Goal: Information Seeking & Learning: Learn about a topic

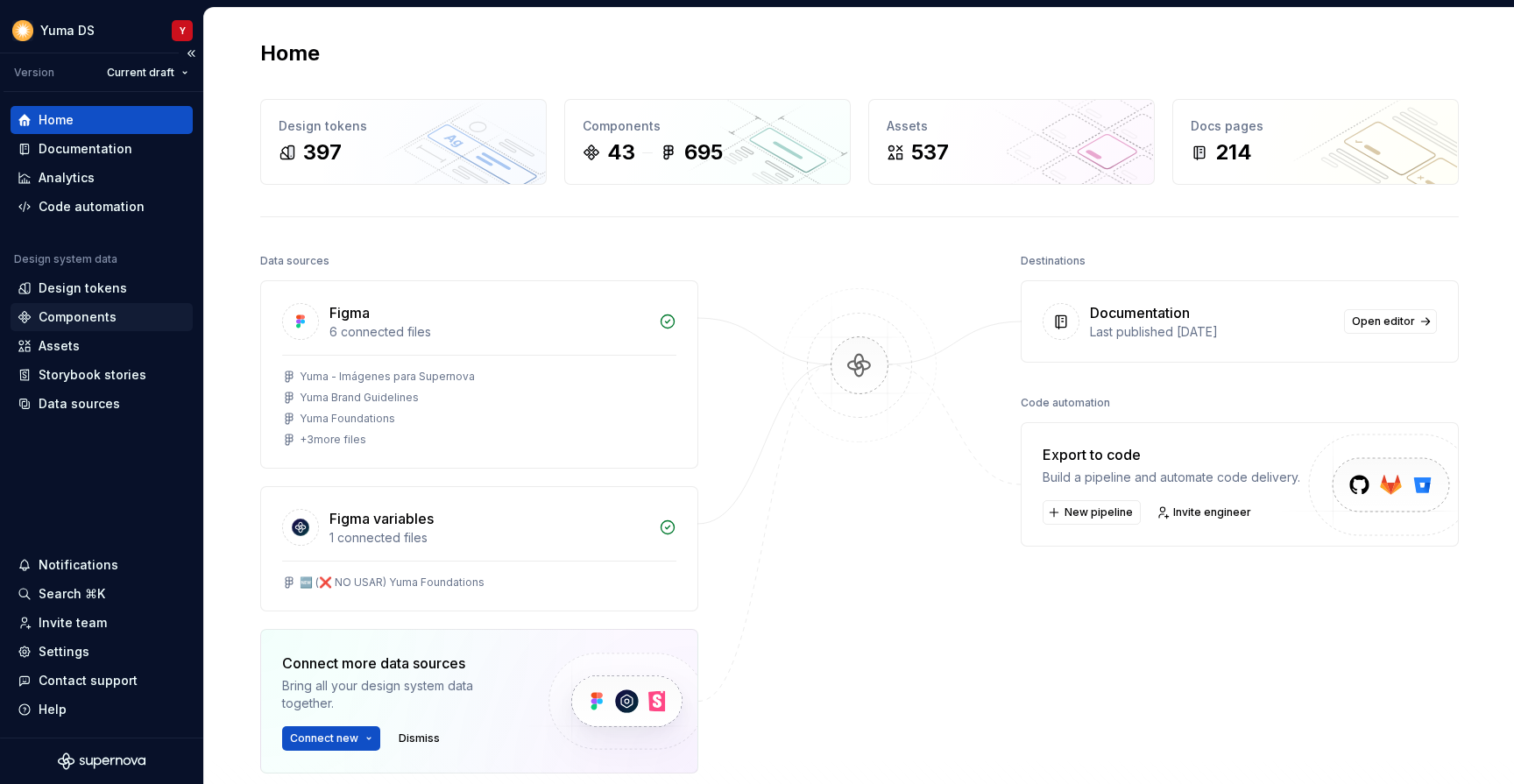
click at [75, 318] on div "Components" at bounding box center [77, 317] width 78 height 18
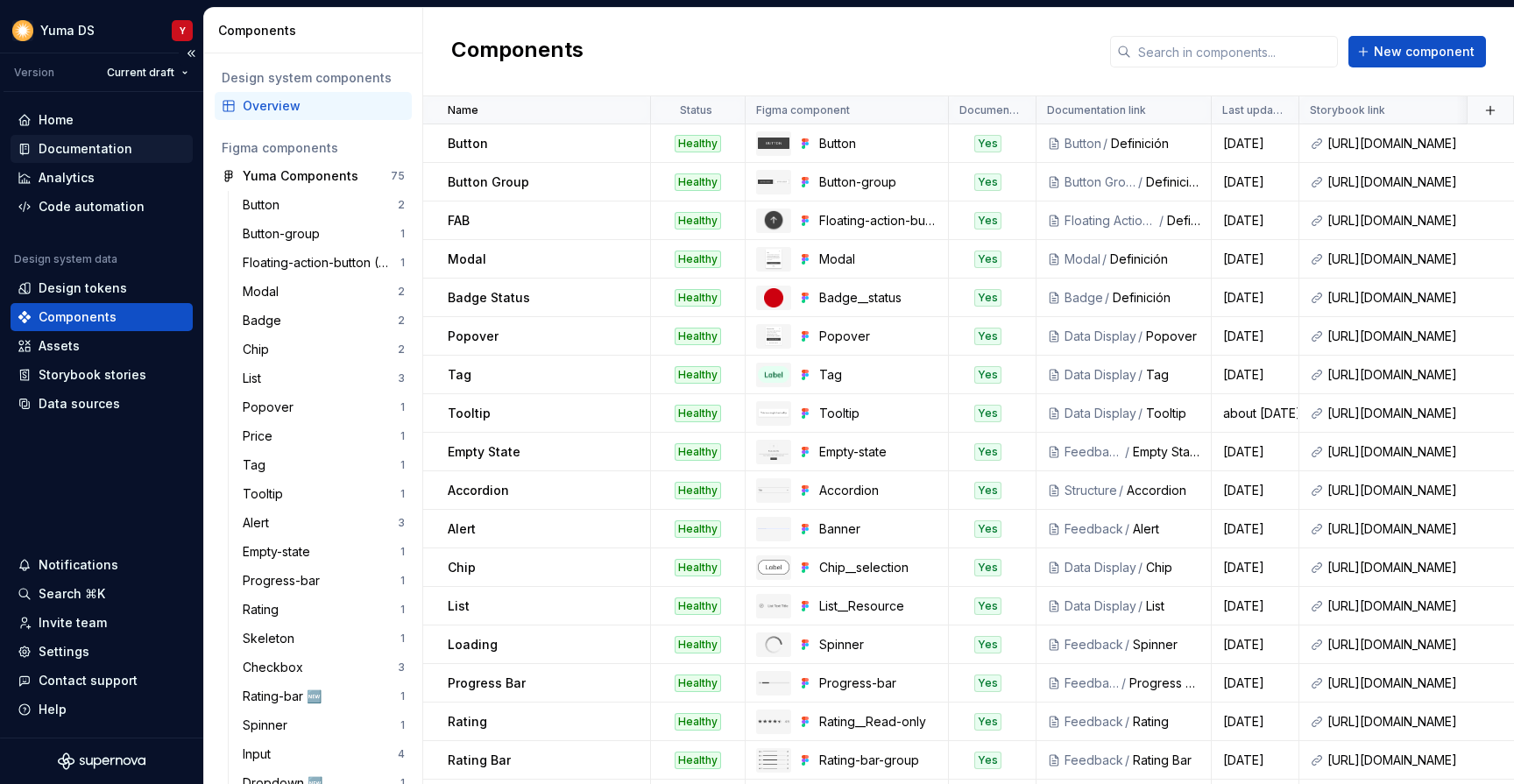
click at [66, 142] on div "Documentation" at bounding box center [85, 149] width 93 height 18
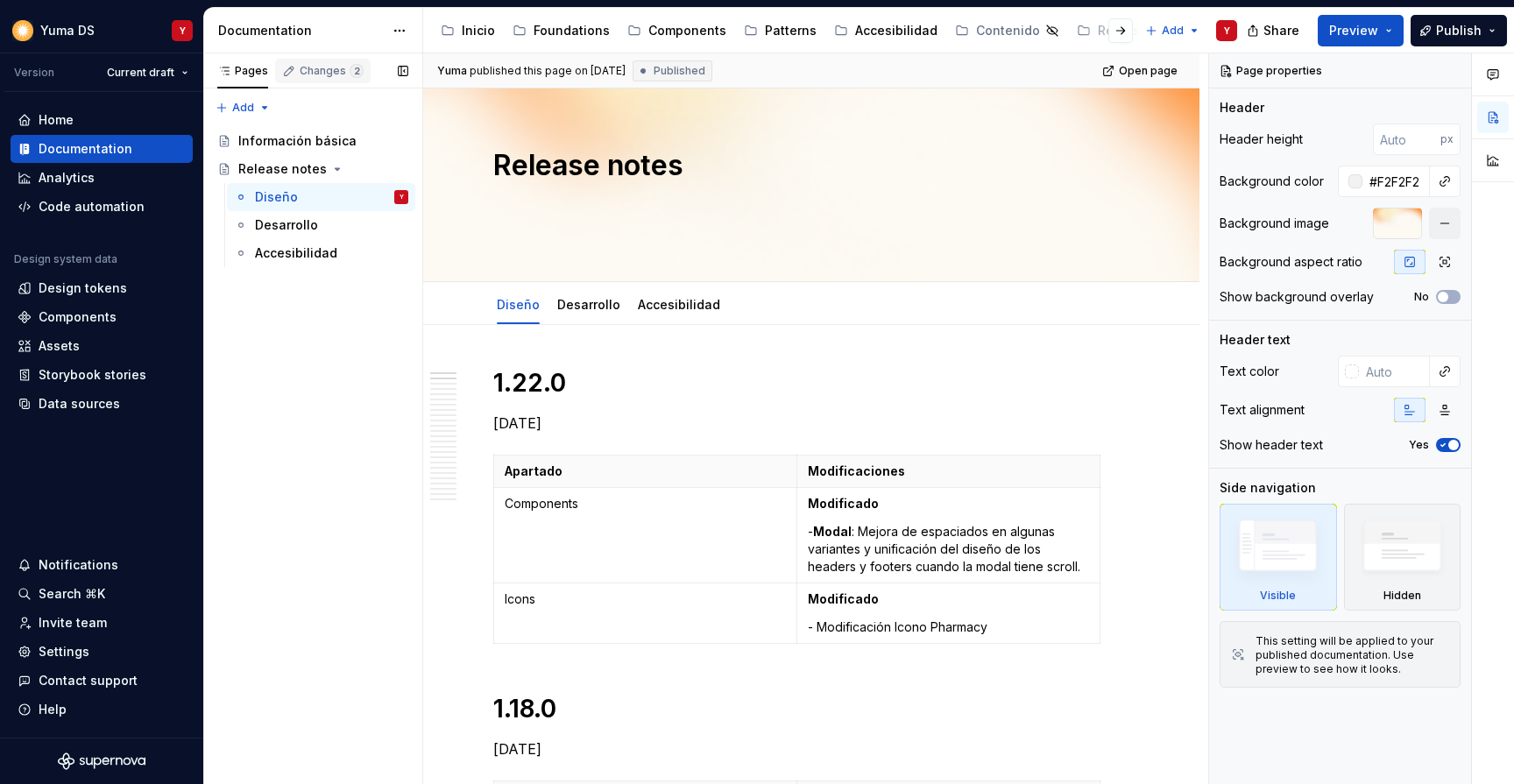
click at [308, 66] on div "Changes 2" at bounding box center [332, 71] width 64 height 14
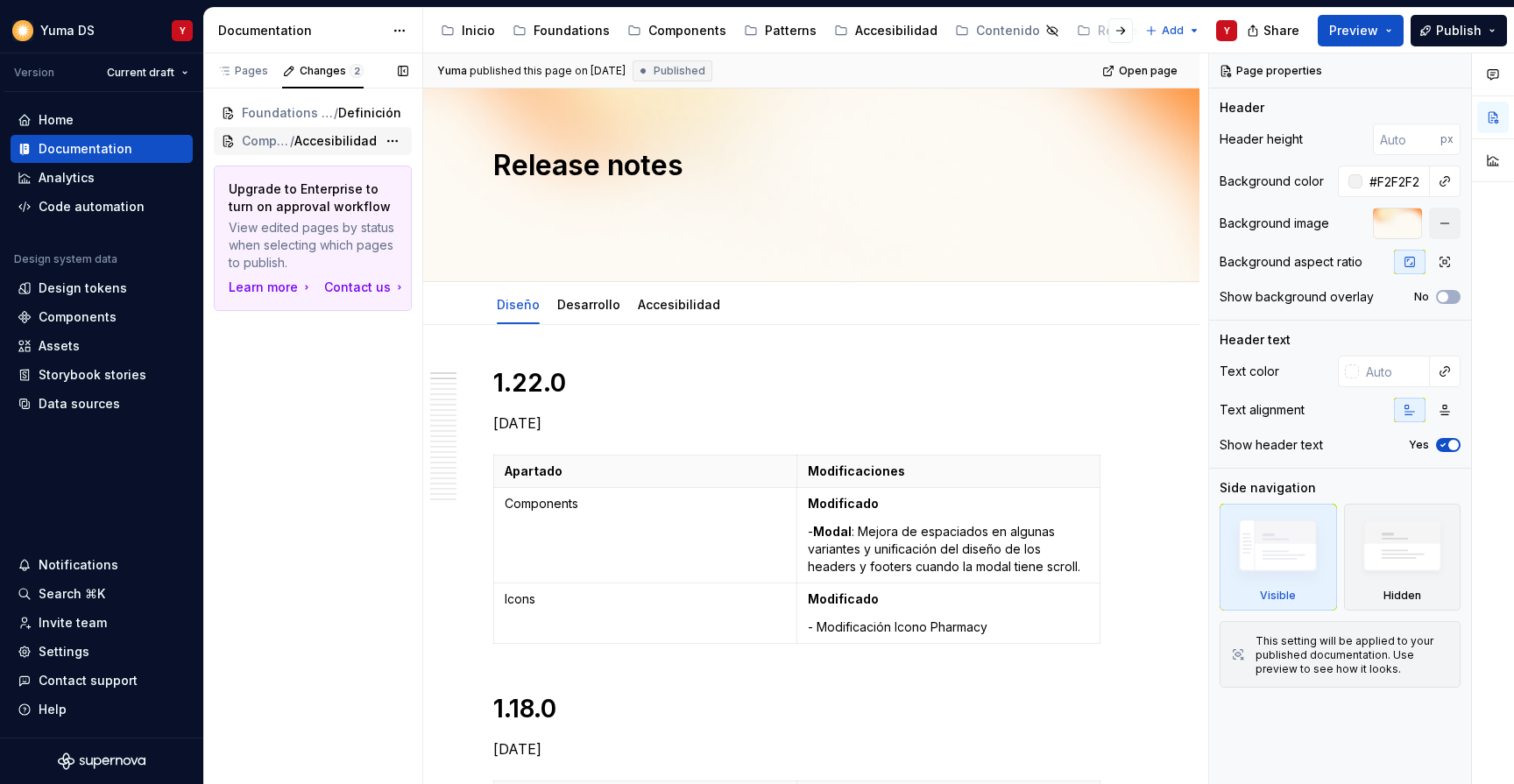
click at [291, 137] on span "/" at bounding box center [292, 141] width 4 height 18
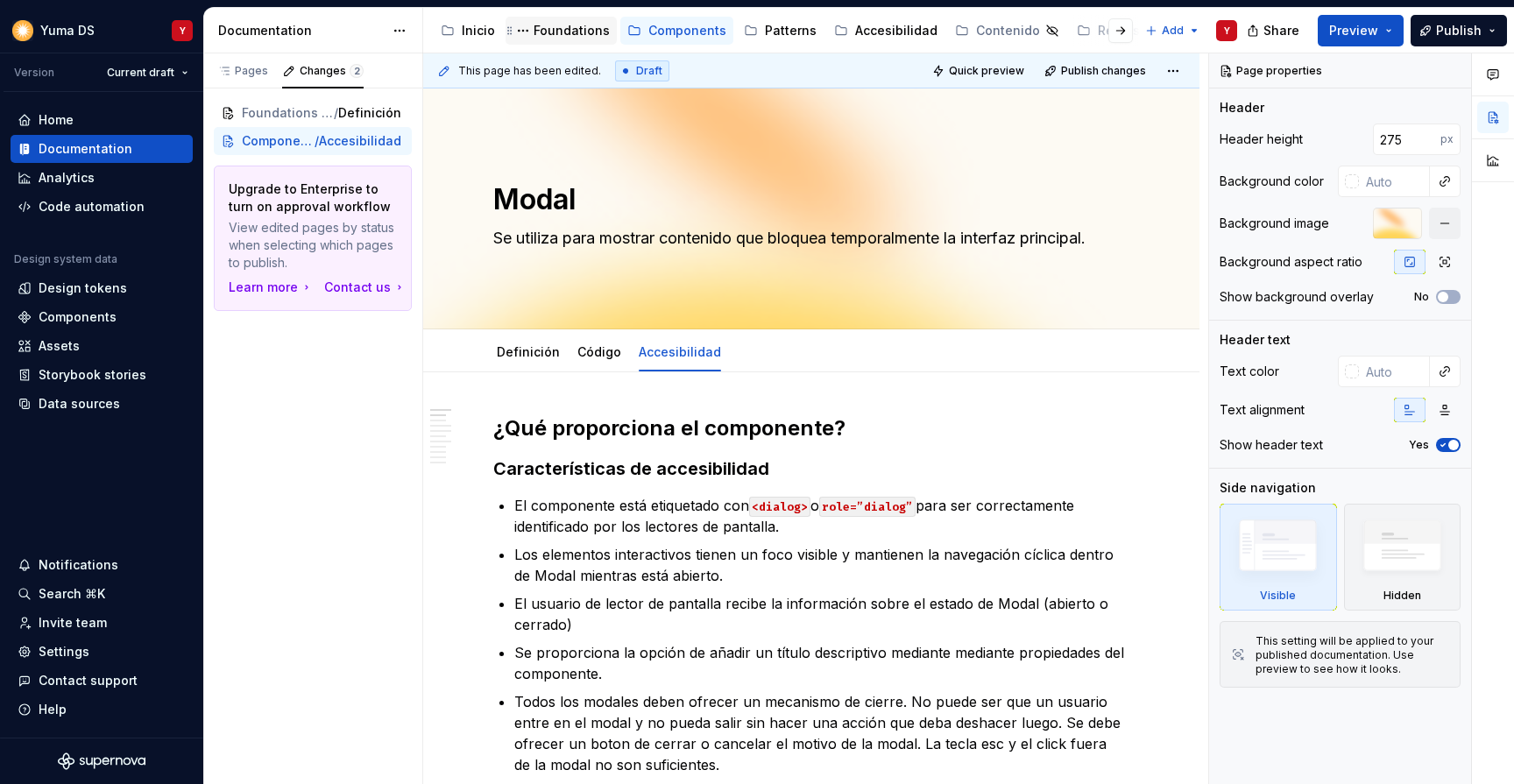
click at [558, 25] on div "Foundations" at bounding box center [571, 31] width 76 height 18
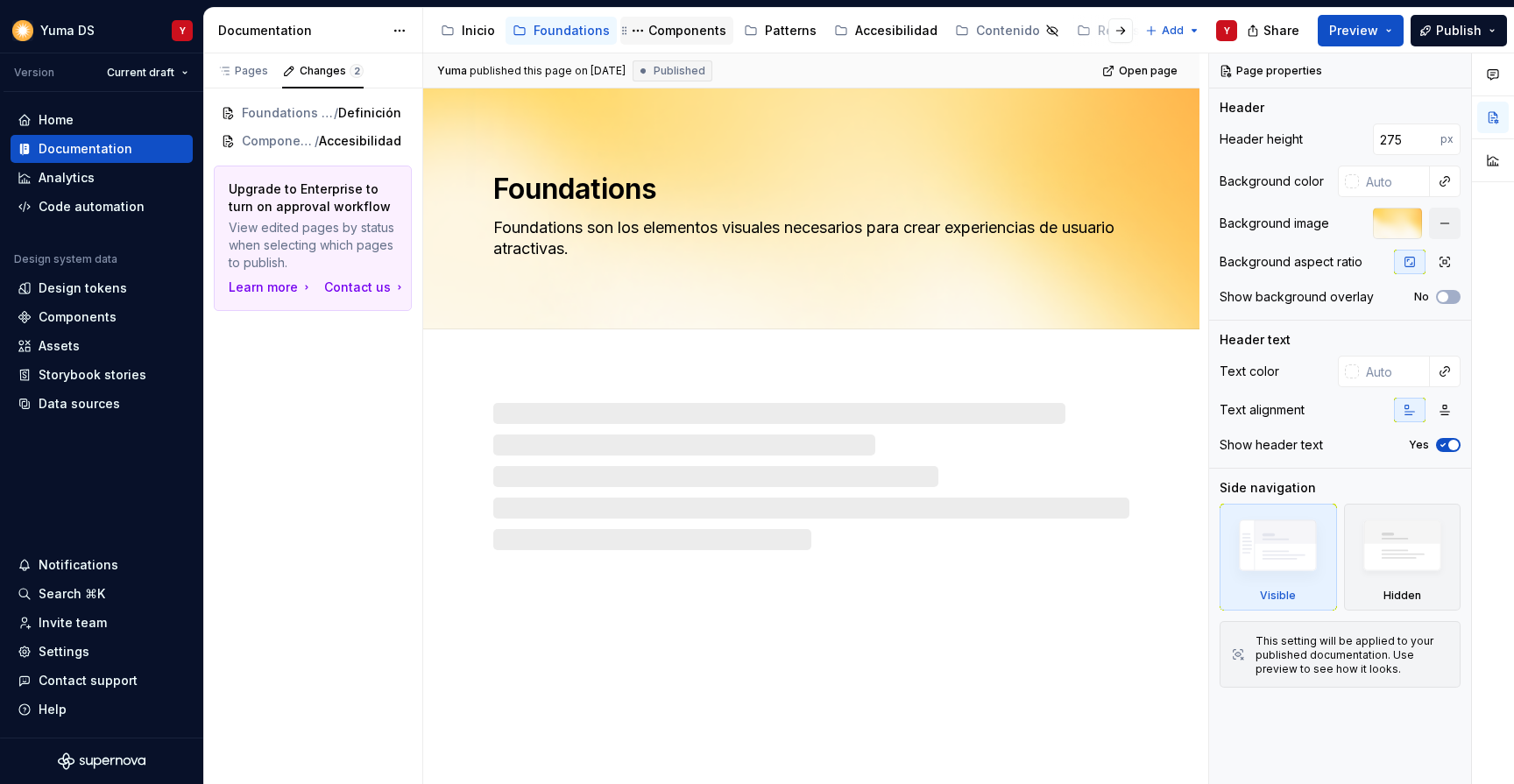
click at [670, 34] on div "Components" at bounding box center [687, 31] width 78 height 18
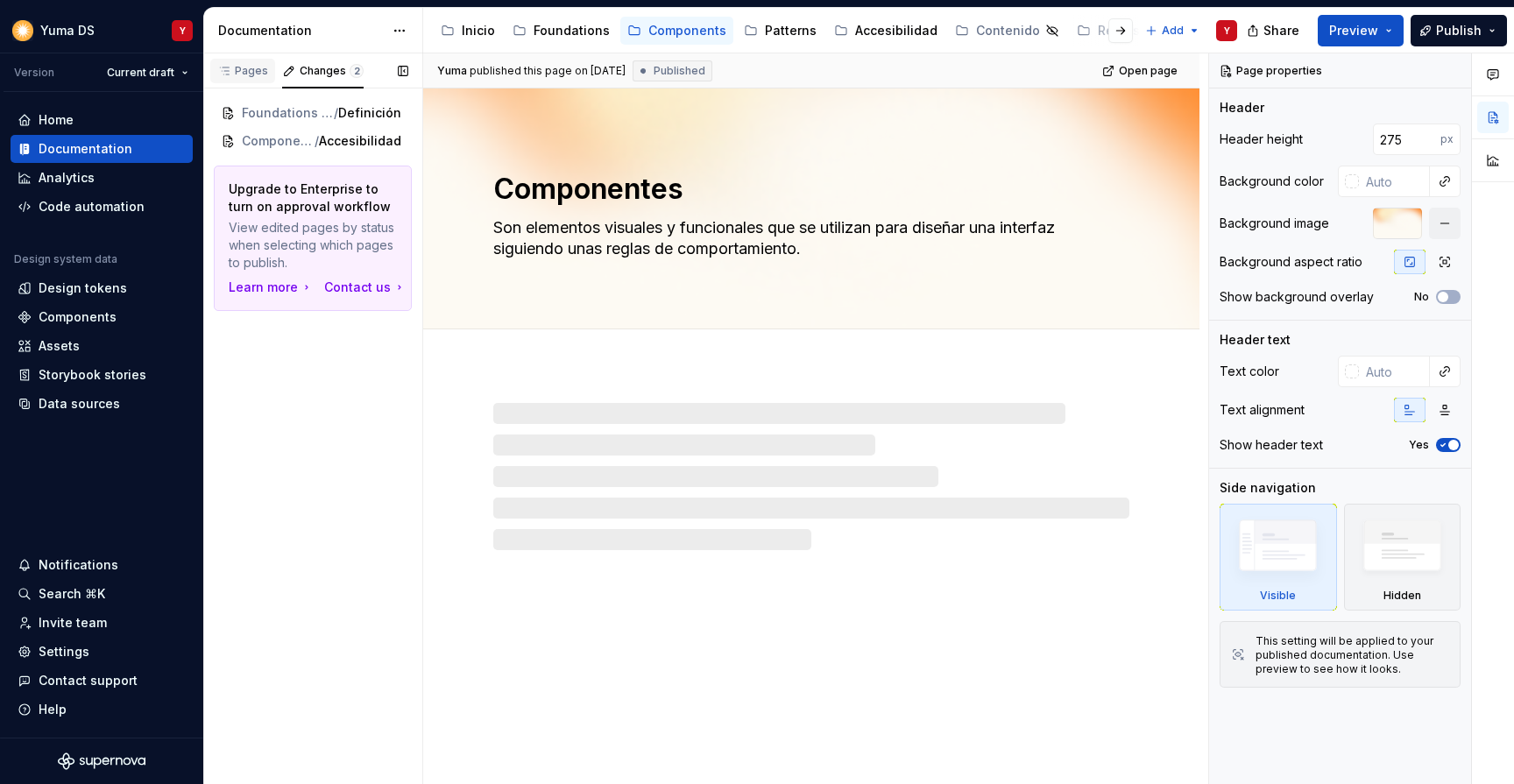
click at [239, 69] on div "Pages" at bounding box center [243, 71] width 51 height 14
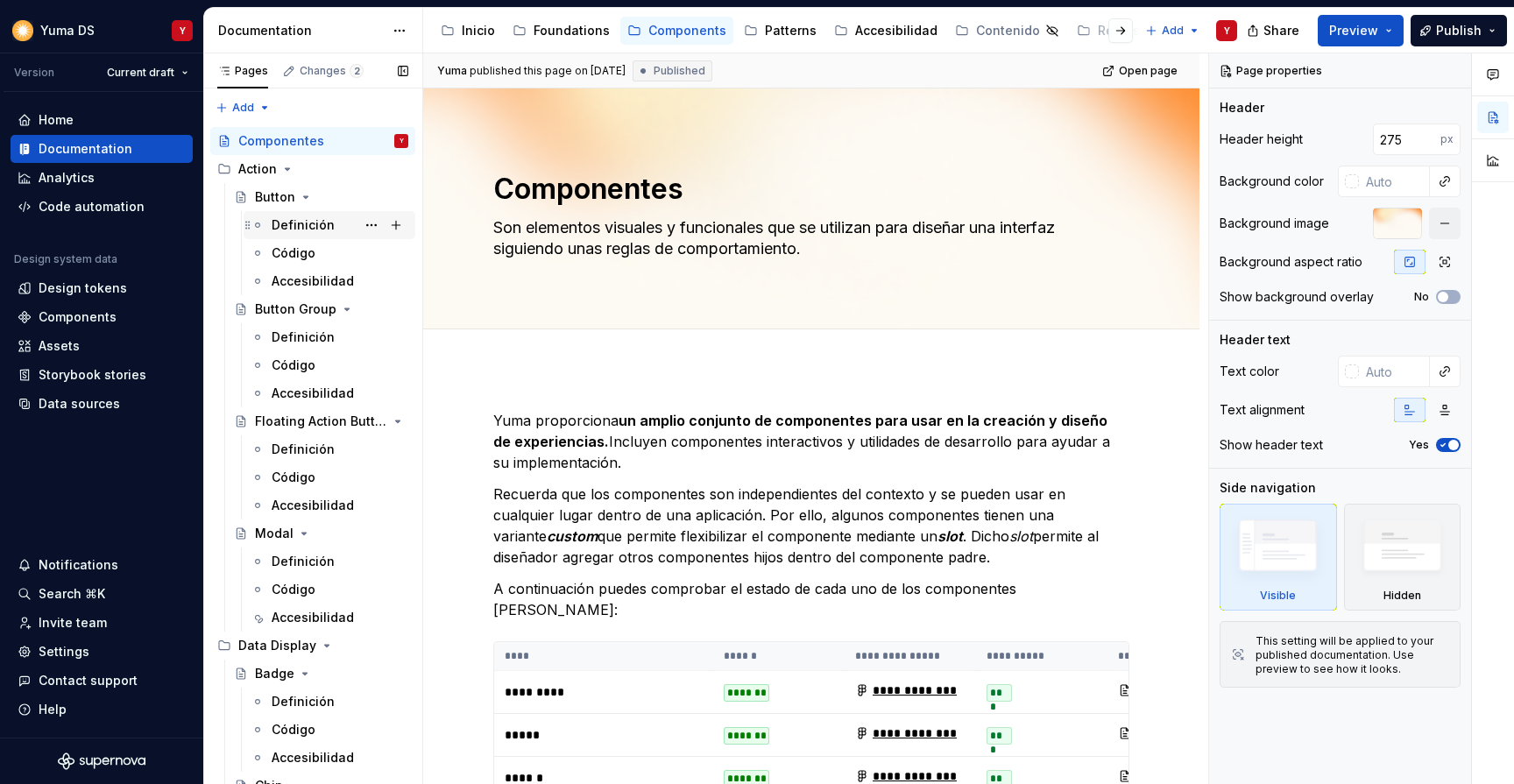
click at [287, 224] on div "Definición" at bounding box center [303, 225] width 63 height 18
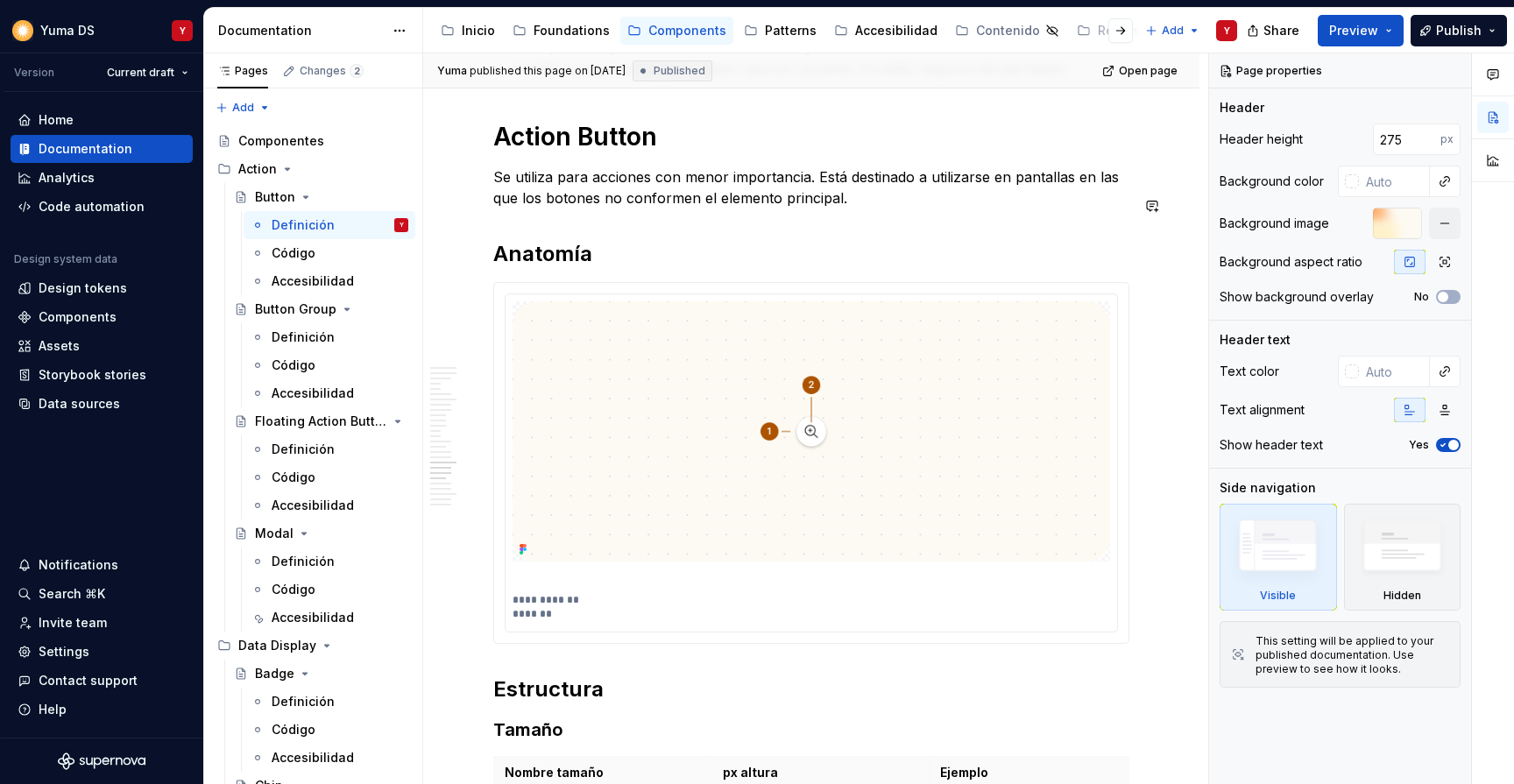
scroll to position [8066, 0]
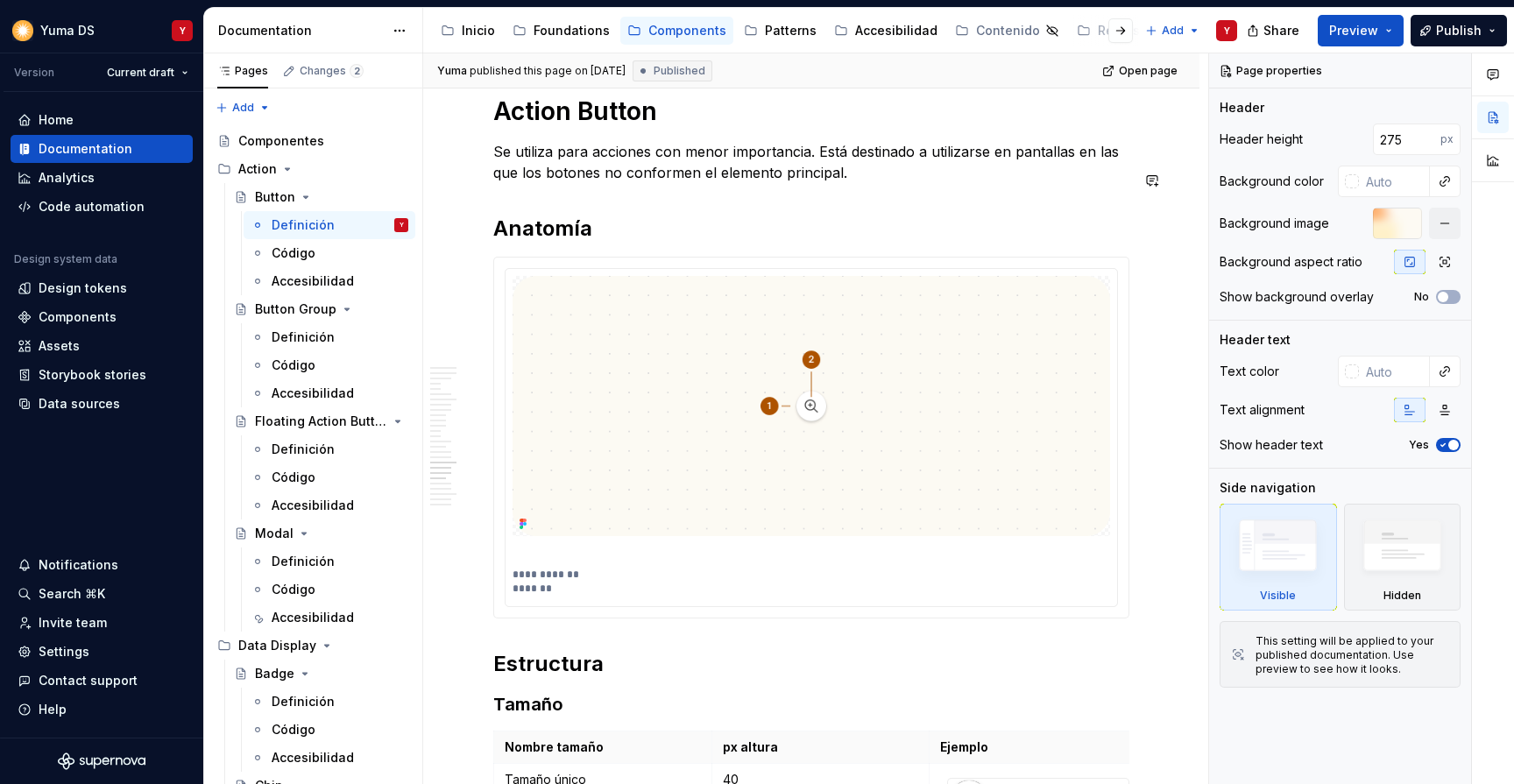
type textarea "*"
